Goal: Information Seeking & Learning: Learn about a topic

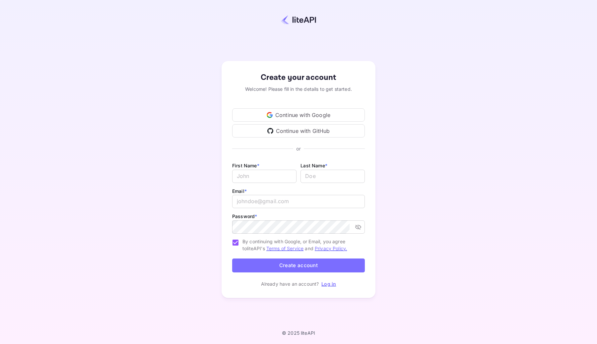
click at [314, 113] on div "Continue with Google" at bounding box center [298, 114] width 133 height 13
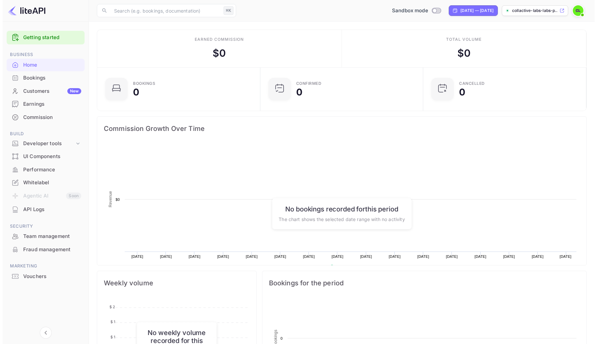
scroll to position [5, 5]
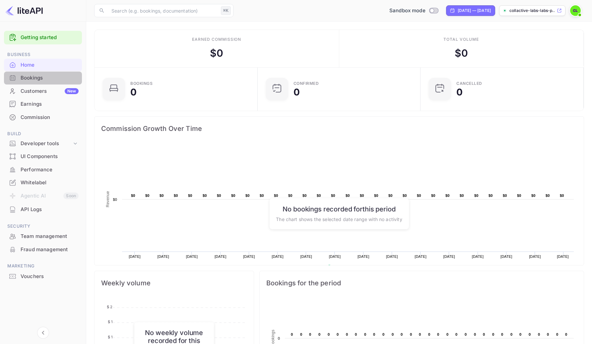
click at [36, 83] on div "Bookings" at bounding box center [43, 78] width 78 height 13
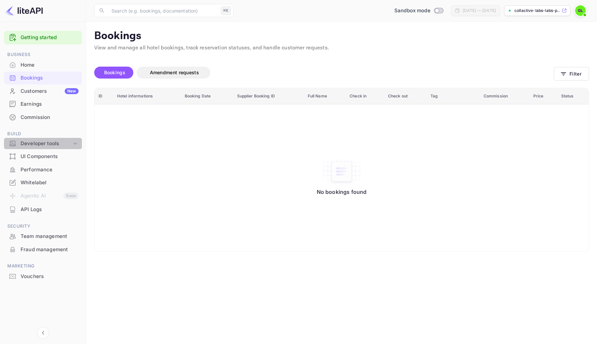
click at [48, 145] on div "Developer tools" at bounding box center [46, 144] width 51 height 8
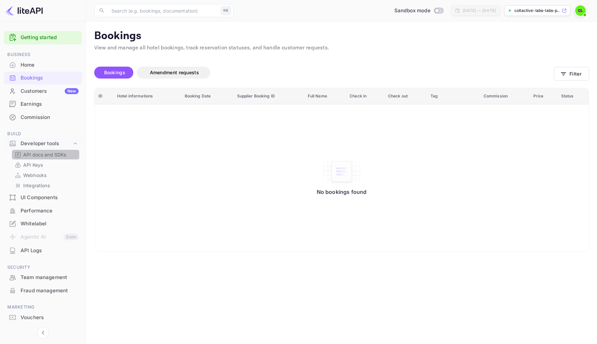
click at [45, 154] on p "API docs and SDKs" at bounding box center [44, 154] width 43 height 7
